Goal: Check status: Check status

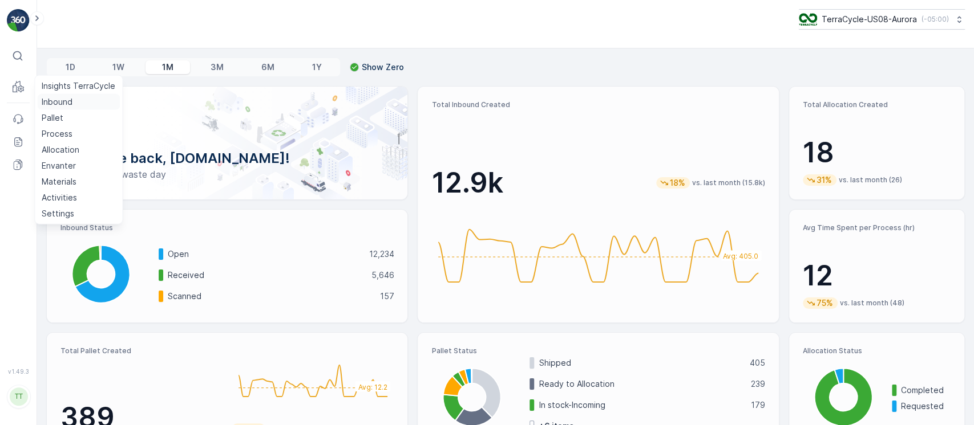
click at [60, 101] on p "Inbound" at bounding box center [57, 101] width 31 height 11
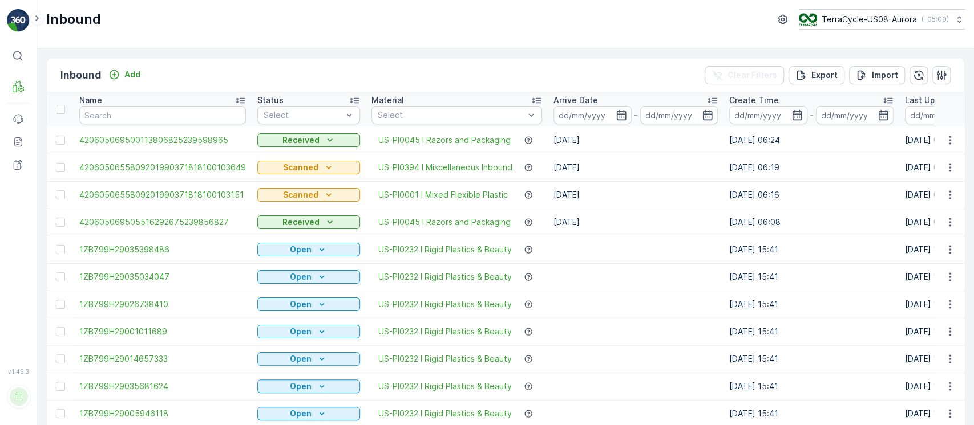
click at [192, 124] on th "Name" at bounding box center [163, 109] width 178 height 34
paste input "9622001900004733273400473092626357"
click at [196, 120] on input "text" at bounding box center [162, 115] width 167 height 18
type input "9622001900004733273400473092626357"
